Goal: Transaction & Acquisition: Purchase product/service

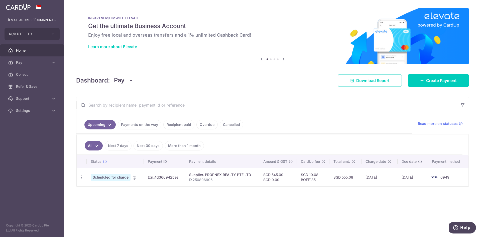
click at [295, 50] on div "IN PARTNERSHIP WITH ELEVATE Get the ultimate Business Account Enjoy free local …" at bounding box center [272, 33] width 393 height 50
click at [40, 63] on span "Pay" at bounding box center [32, 62] width 33 height 5
click at [40, 74] on span "Payments" at bounding box center [32, 74] width 33 height 5
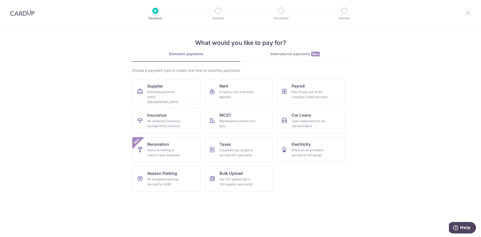
click at [470, 11] on icon at bounding box center [468, 13] width 6 height 6
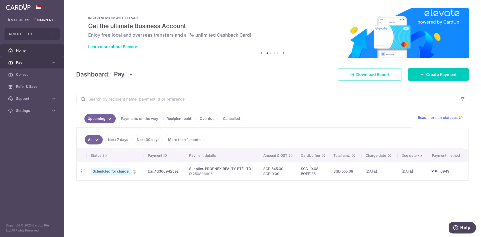
click at [56, 65] on link "Pay" at bounding box center [32, 62] width 64 height 12
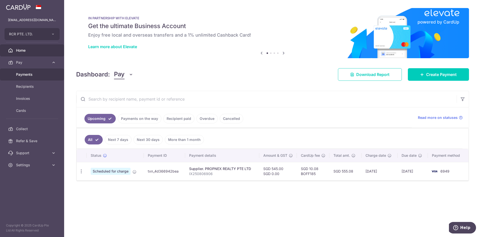
click at [50, 75] on link "Payments" at bounding box center [32, 74] width 64 height 12
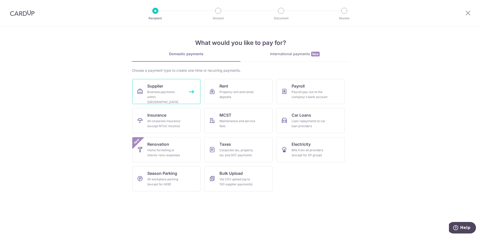
click at [168, 87] on link "Supplier Business payments within Singapore" at bounding box center [166, 91] width 68 height 25
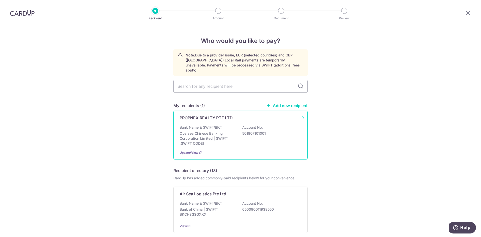
click at [209, 115] on p "PROPNEX REALTY PTE LTD" at bounding box center [206, 118] width 53 height 6
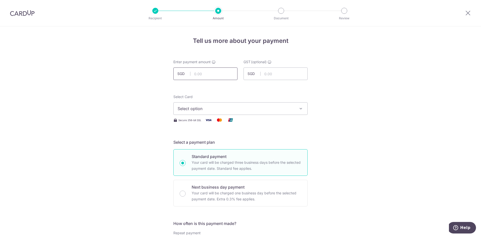
click at [224, 72] on input "text" at bounding box center [205, 73] width 64 height 13
type input "763.00"
click at [220, 110] on span "Select option" at bounding box center [236, 109] width 117 height 6
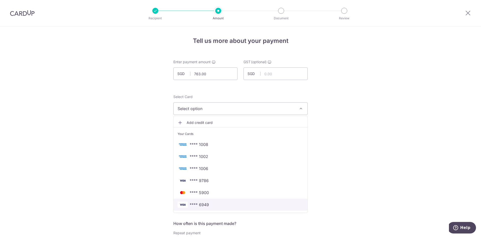
click at [217, 203] on span "**** 6949" at bounding box center [241, 205] width 126 height 6
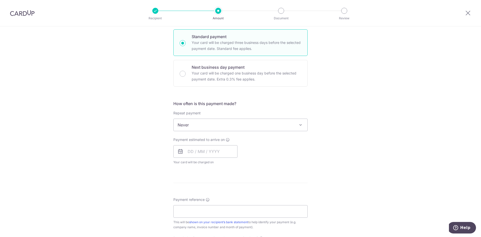
scroll to position [125, 0]
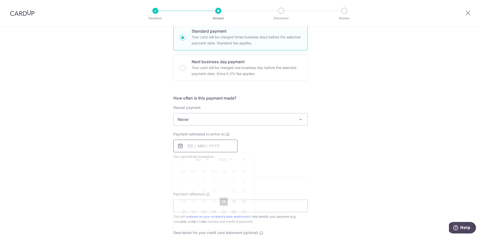
click at [203, 147] on input "text" at bounding box center [205, 146] width 64 height 13
click at [201, 223] on link "30" at bounding box center [204, 222] width 8 height 8
type input "30/09/2025"
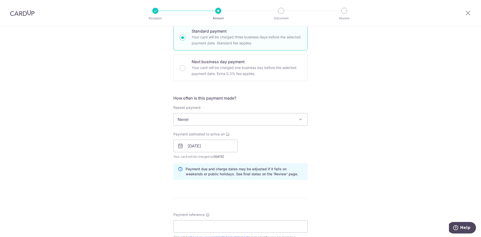
click at [299, 148] on div "Payment estimated to arrive on 30/09/2025 Prev Next Sep Oct Nov Dec 2025 2026 2…" at bounding box center [240, 146] width 140 height 28
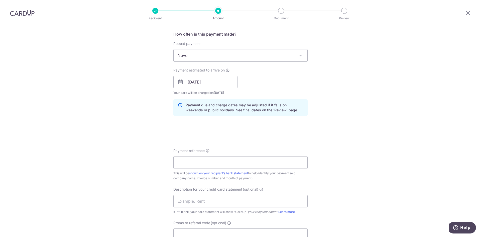
scroll to position [201, 0]
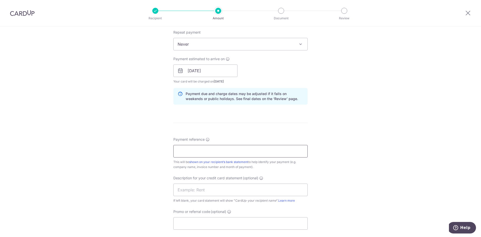
click at [204, 147] on input "Payment reference" at bounding box center [240, 151] width 134 height 13
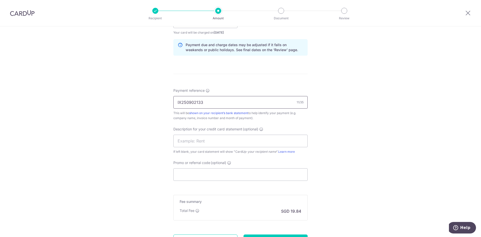
scroll to position [251, 0]
type input "IX250902133"
click at [214, 172] on input "Promo or referral code (optional)" at bounding box center [240, 173] width 134 height 13
paste input "7. Maybank (Jul 2025)"
type input "7. Maybank (Jul 2025)"
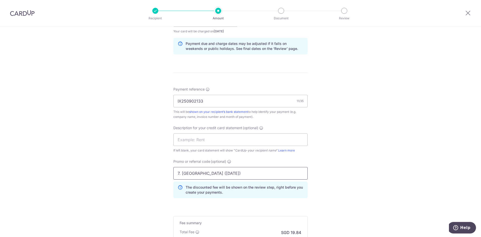
drag, startPoint x: 227, startPoint y: 177, endPoint x: 50, endPoint y: 175, distance: 176.5
click at [50, 175] on div "Tell us more about your payment Enter payment amount SGD 763.00 763.00 GST (opt…" at bounding box center [240, 41] width 481 height 530
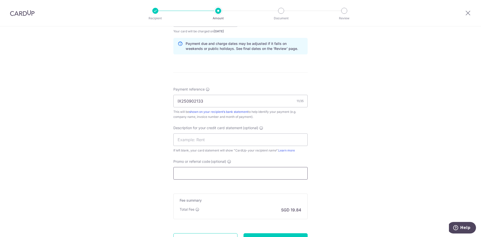
click at [188, 174] on input "Promo or referral code (optional)" at bounding box center [240, 173] width 134 height 13
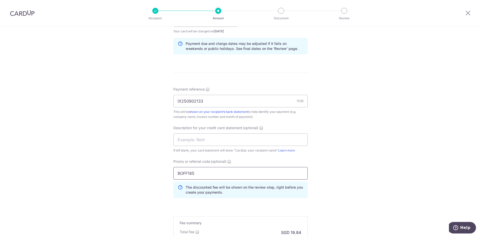
type input "BOFF185"
click at [368, 150] on div "Tell us more about your payment Enter payment amount SGD 763.00 763.00 GST (opt…" at bounding box center [240, 41] width 481 height 530
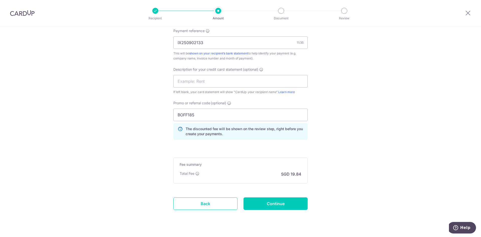
scroll to position [320, 0]
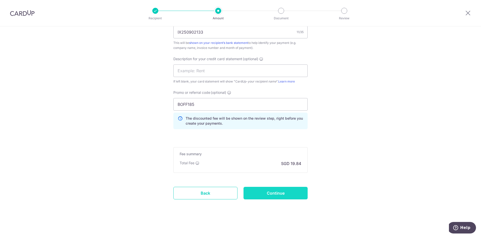
click at [284, 191] on input "Continue" at bounding box center [276, 193] width 64 height 13
type input "Create Schedule"
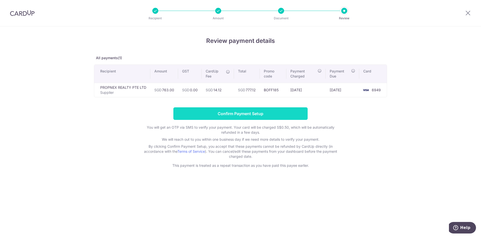
click at [289, 115] on input "Confirm Payment Setup" at bounding box center [240, 113] width 134 height 13
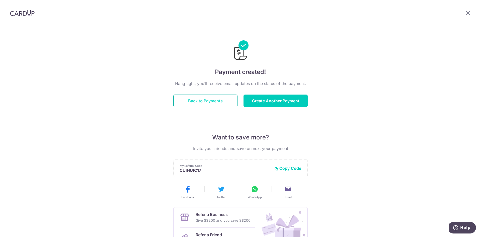
click at [200, 101] on button "Back to Payments" at bounding box center [205, 101] width 64 height 13
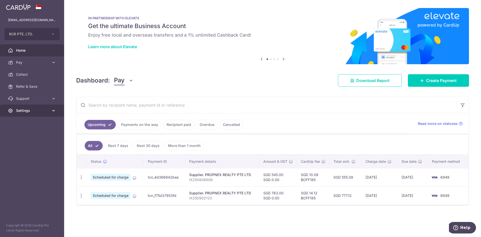
click at [45, 114] on link "Settings" at bounding box center [32, 111] width 64 height 12
click at [34, 136] on span "Logout" at bounding box center [32, 134] width 33 height 5
